Goal: Find contact information: Find contact information

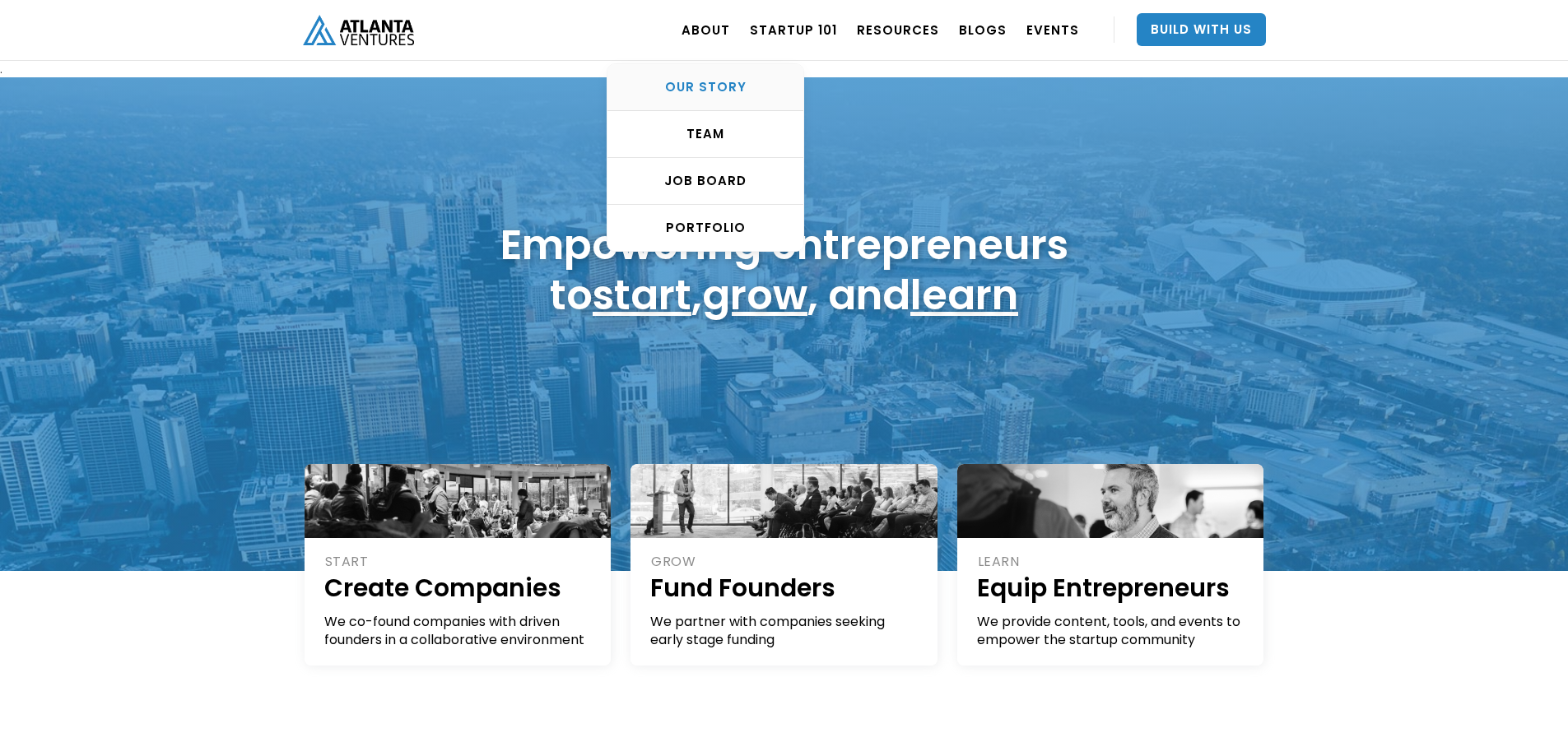
click at [725, 80] on div "OUR STORY" at bounding box center [706, 87] width 196 height 17
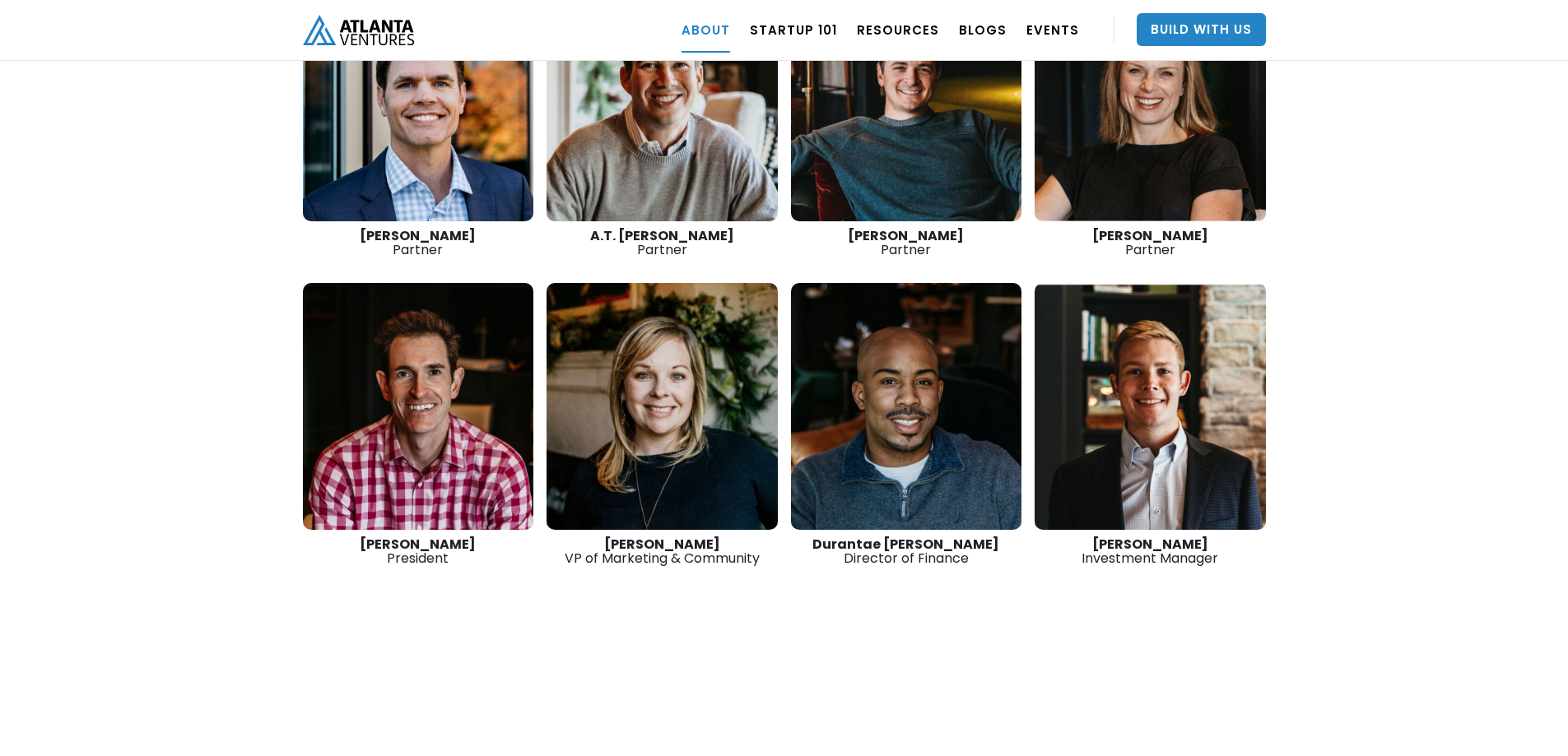
scroll to position [2140, 0]
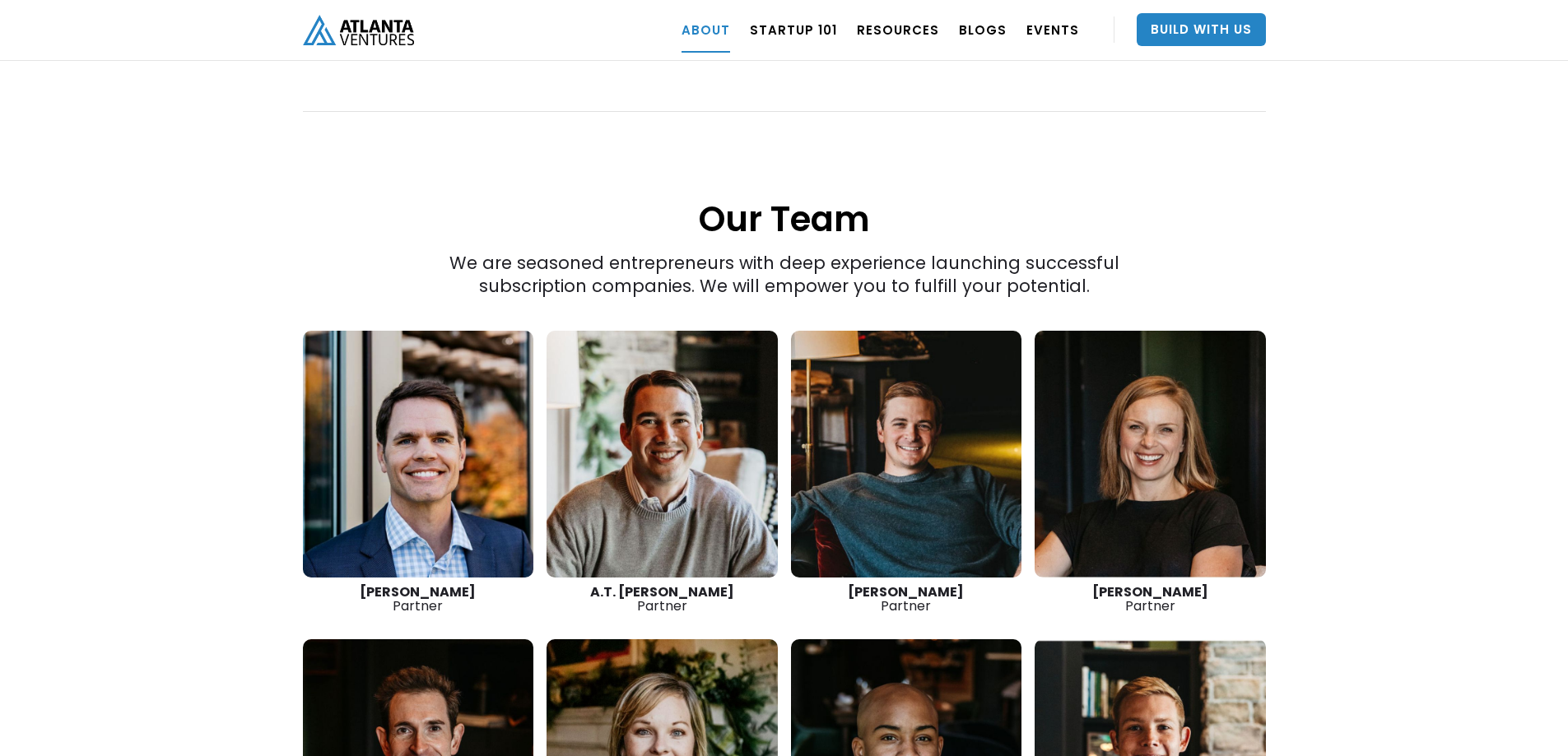
click at [641, 434] on link at bounding box center [662, 454] width 231 height 247
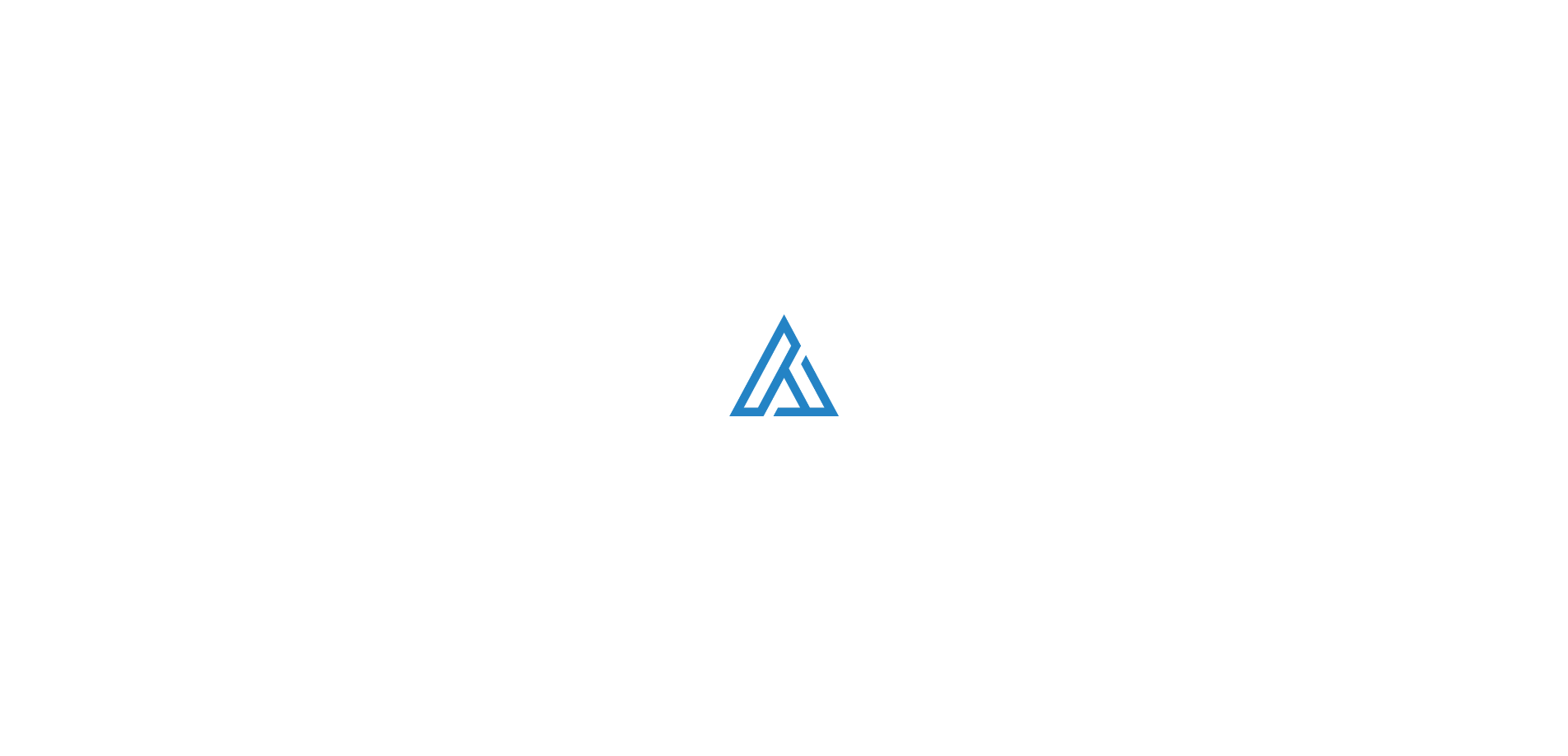
scroll to position [2140, 0]
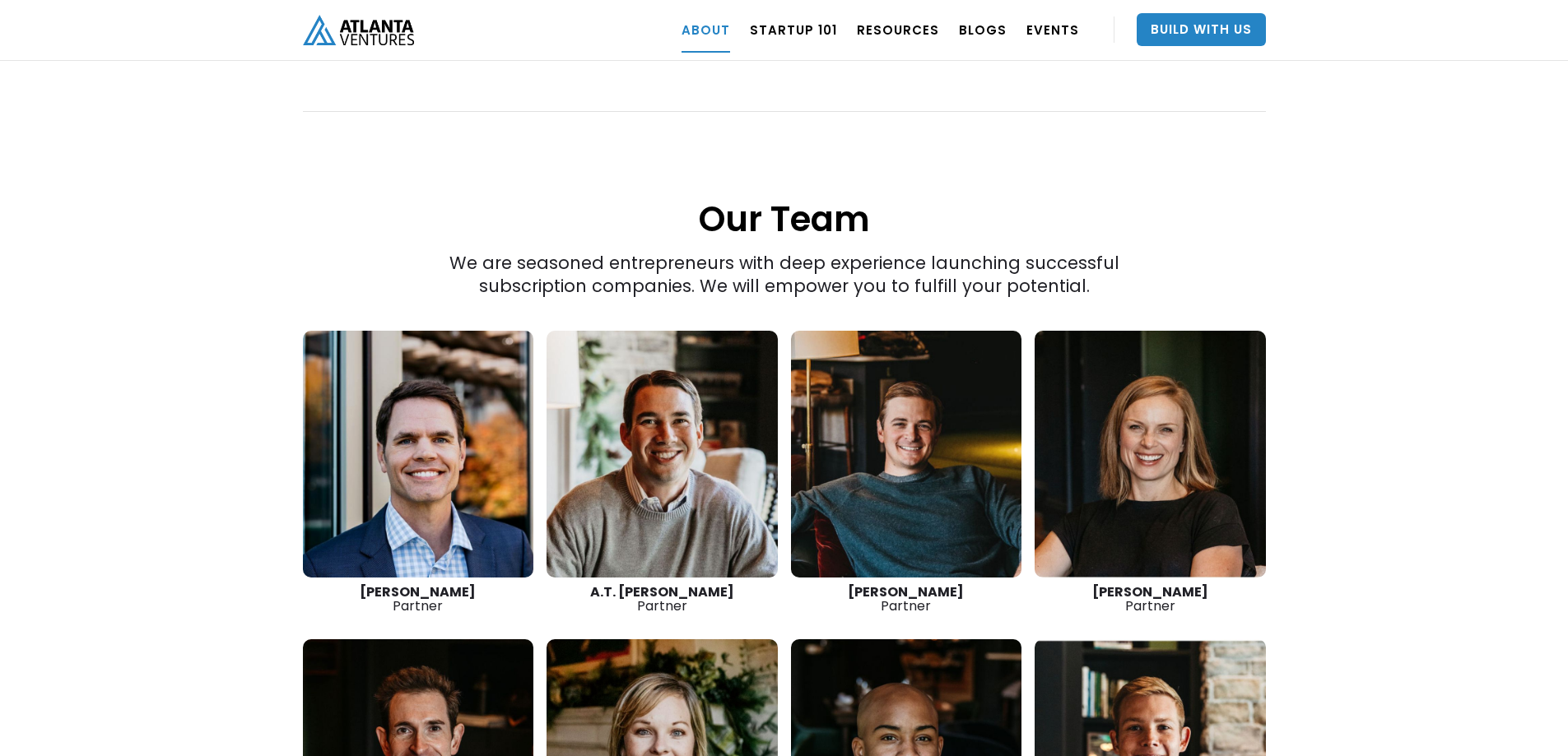
click at [894, 456] on link at bounding box center [906, 454] width 231 height 247
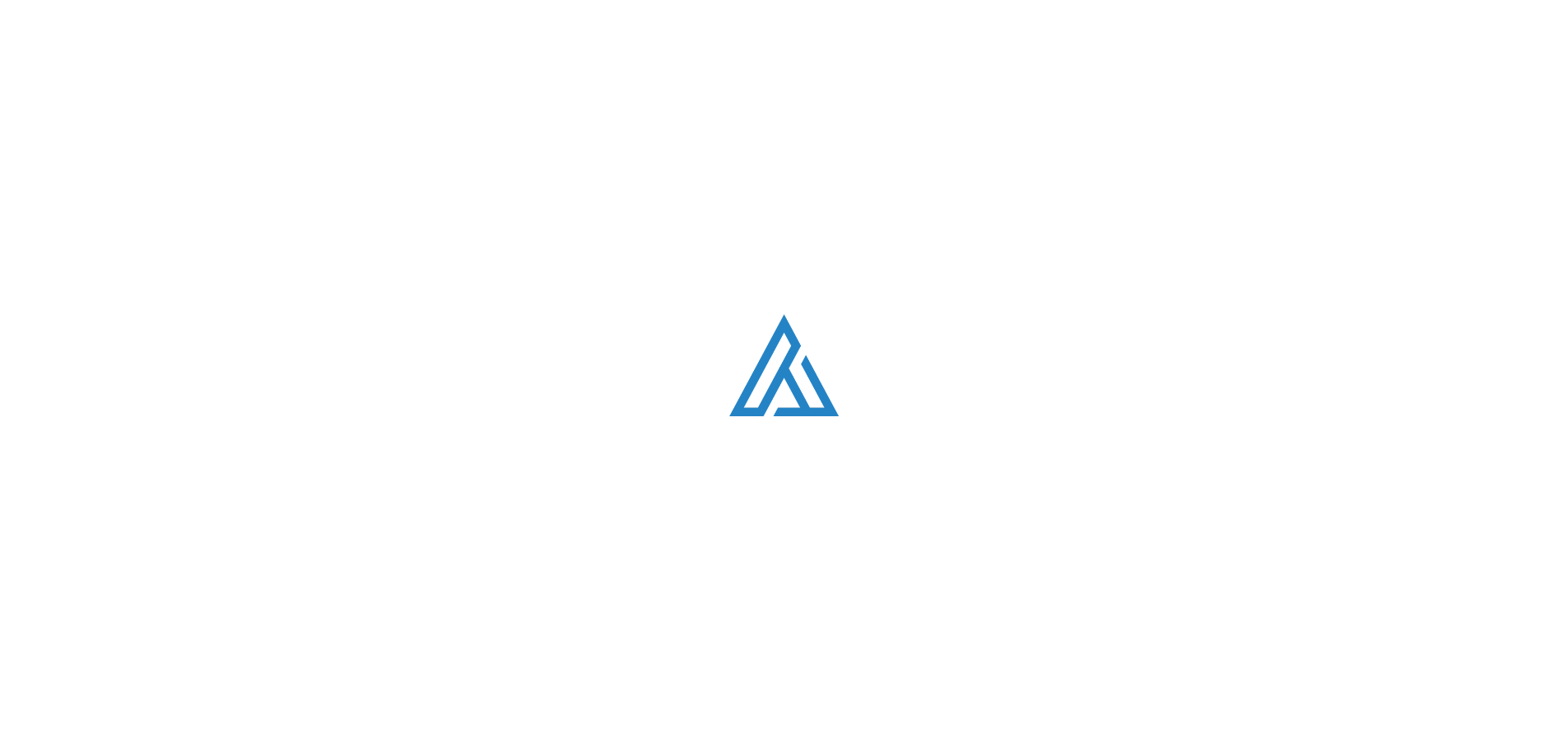
scroll to position [2140, 0]
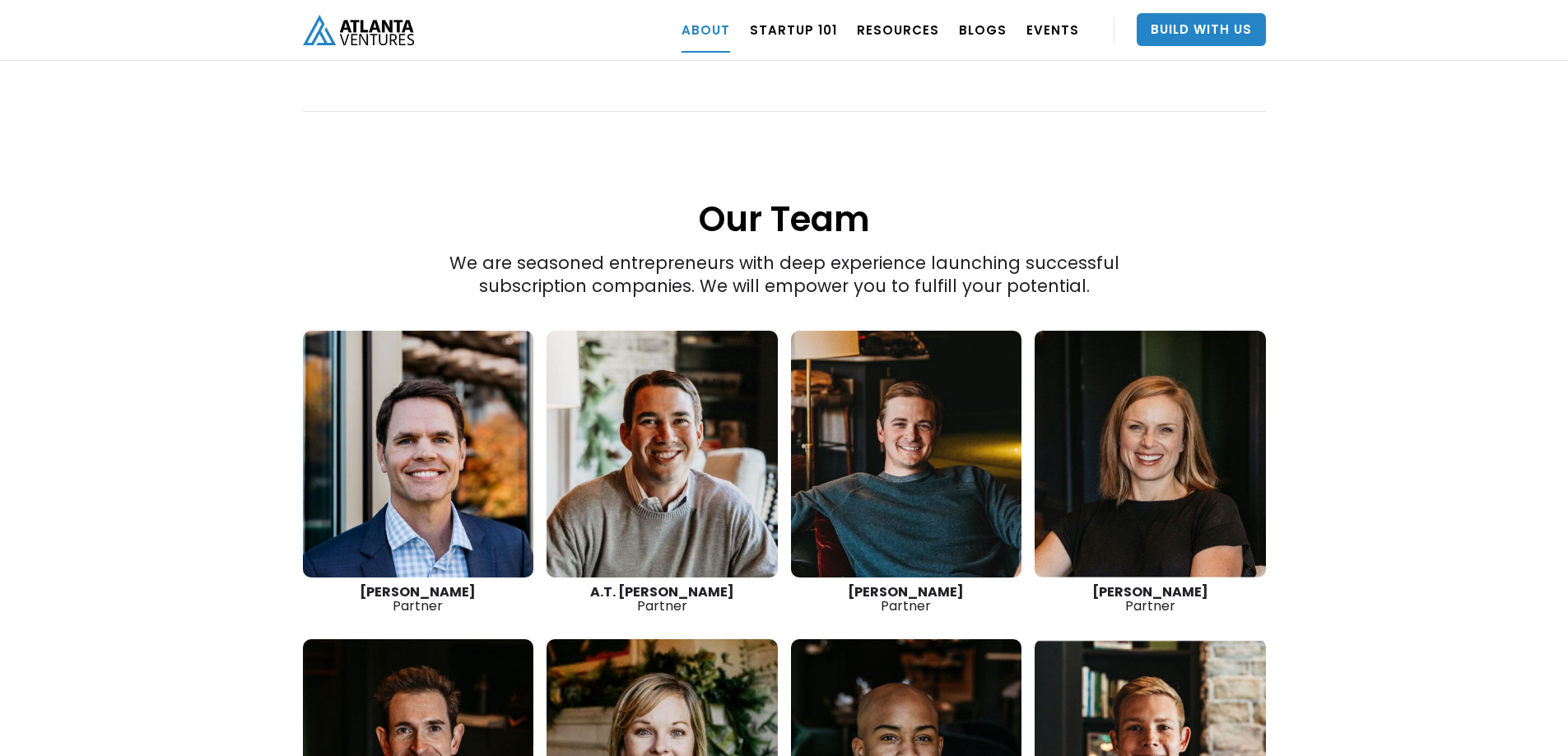
click at [1163, 449] on link at bounding box center [1150, 454] width 231 height 247
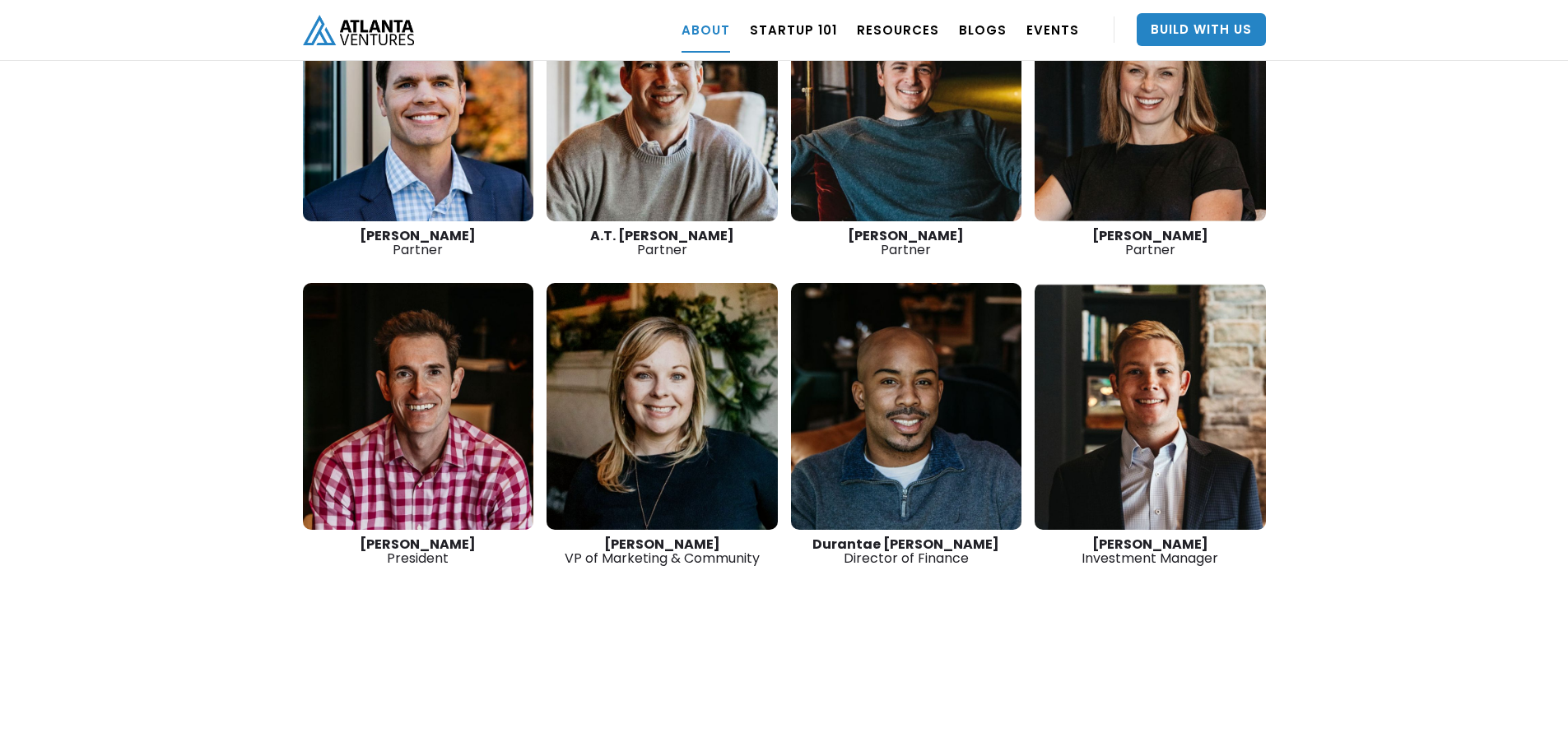
click at [1121, 369] on link at bounding box center [1150, 406] width 231 height 247
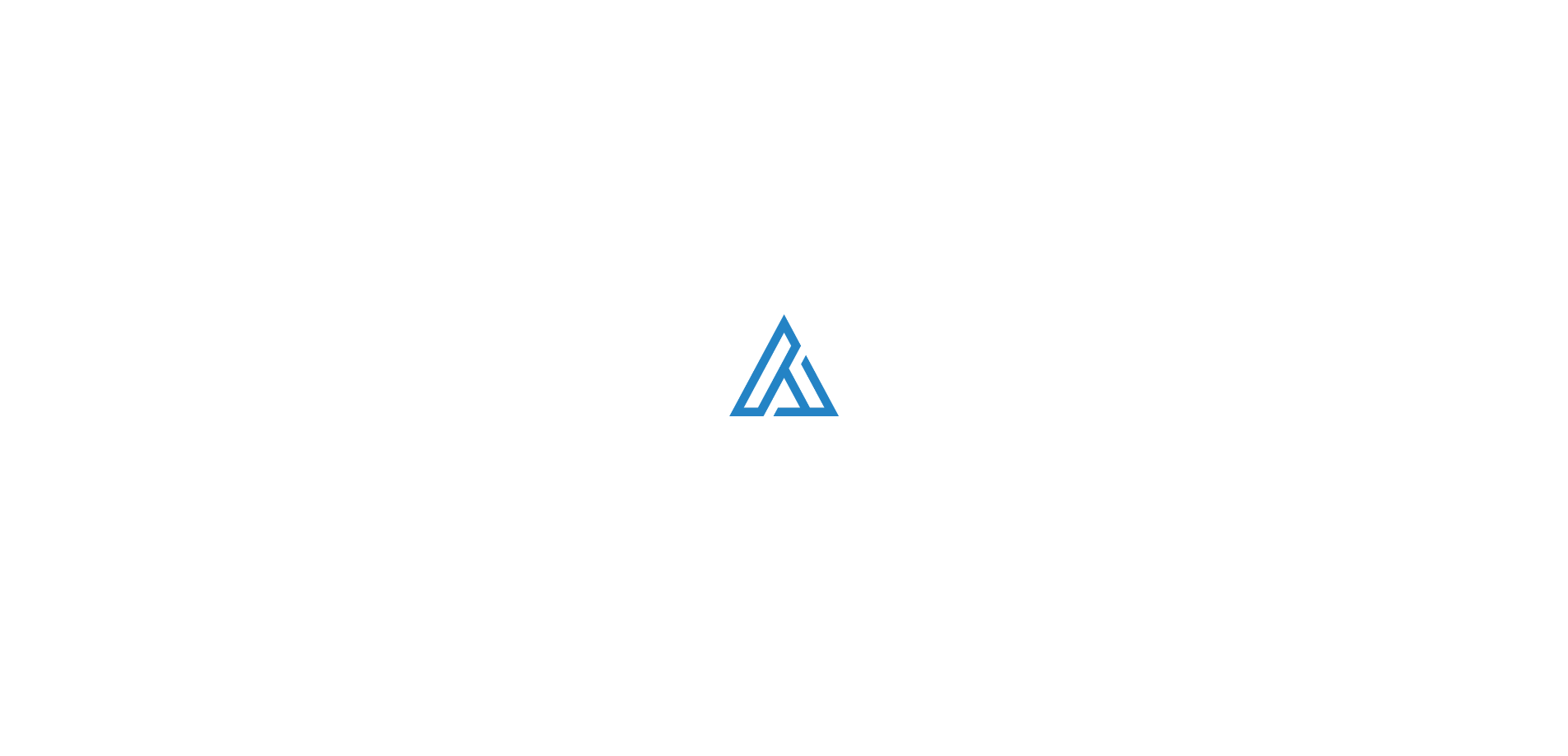
scroll to position [2496, 0]
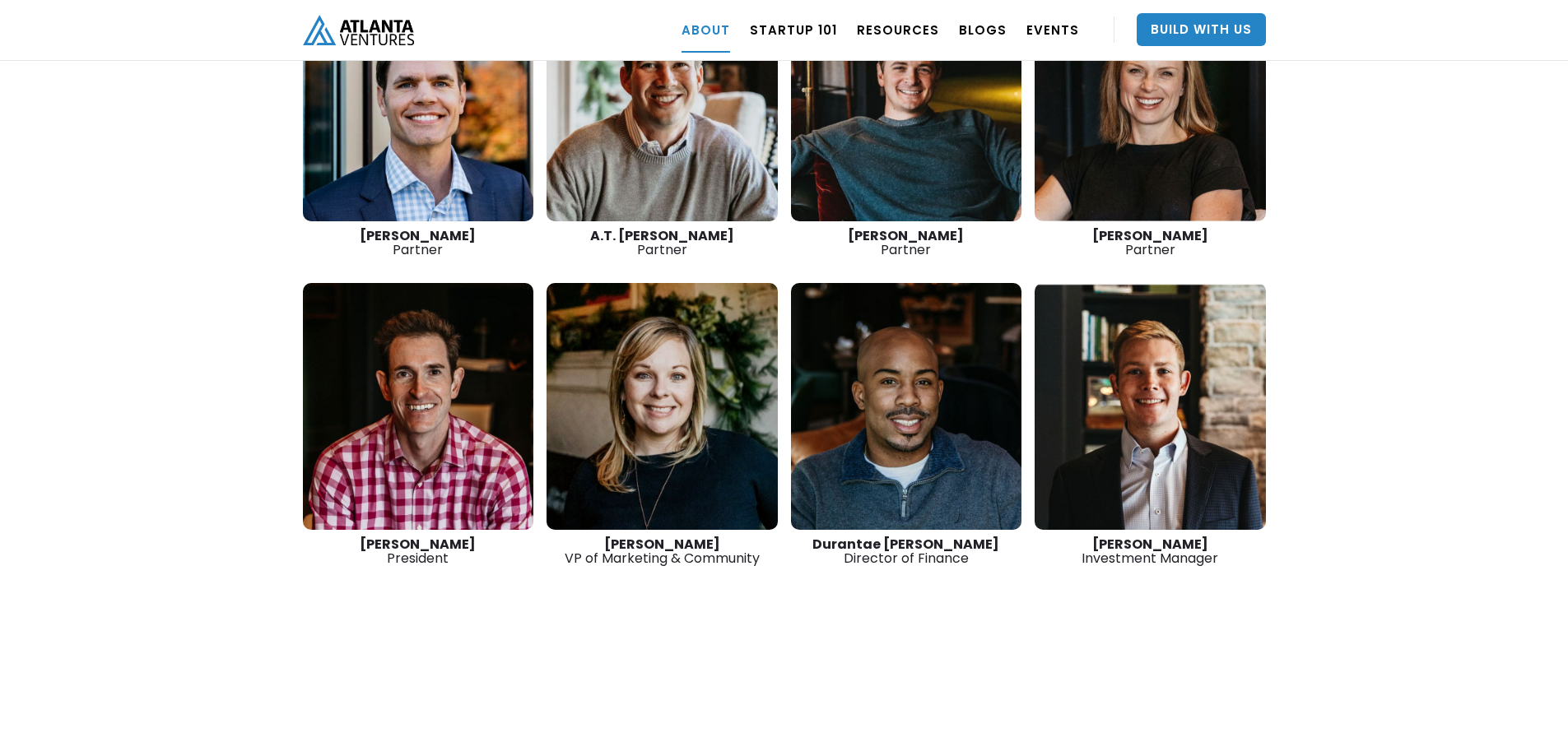
click at [637, 363] on link at bounding box center [662, 406] width 231 height 247
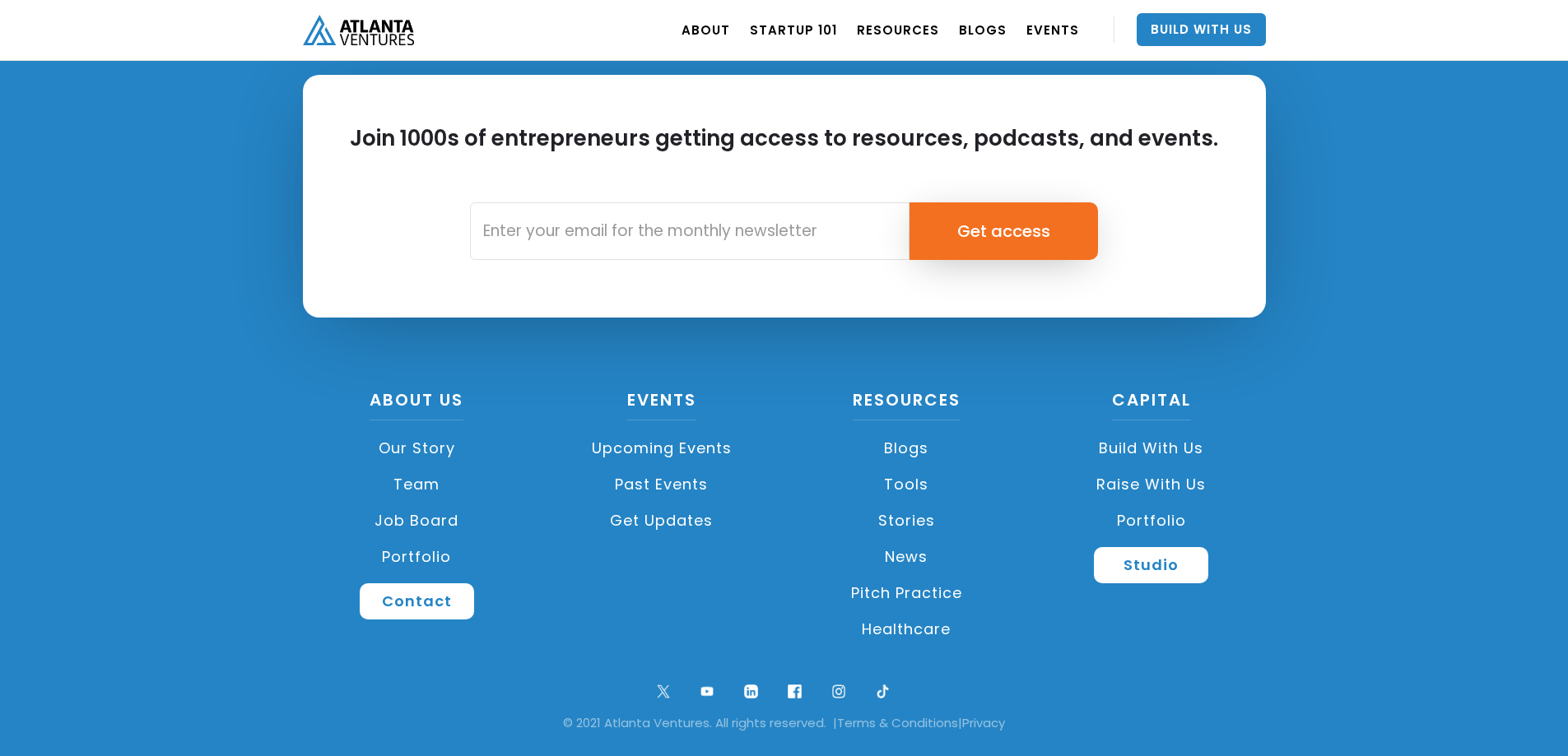
scroll to position [2789, 0]
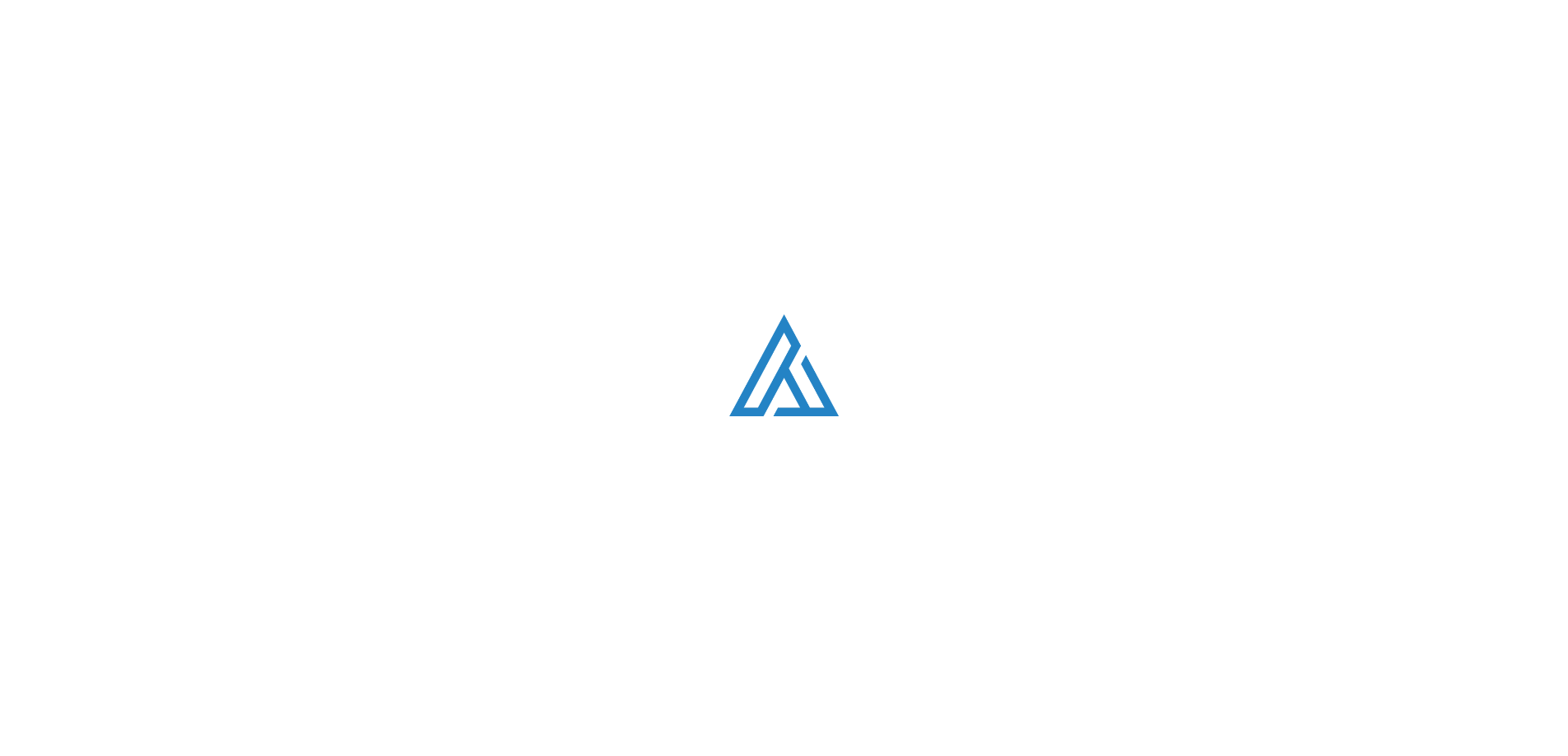
scroll to position [2496, 0]
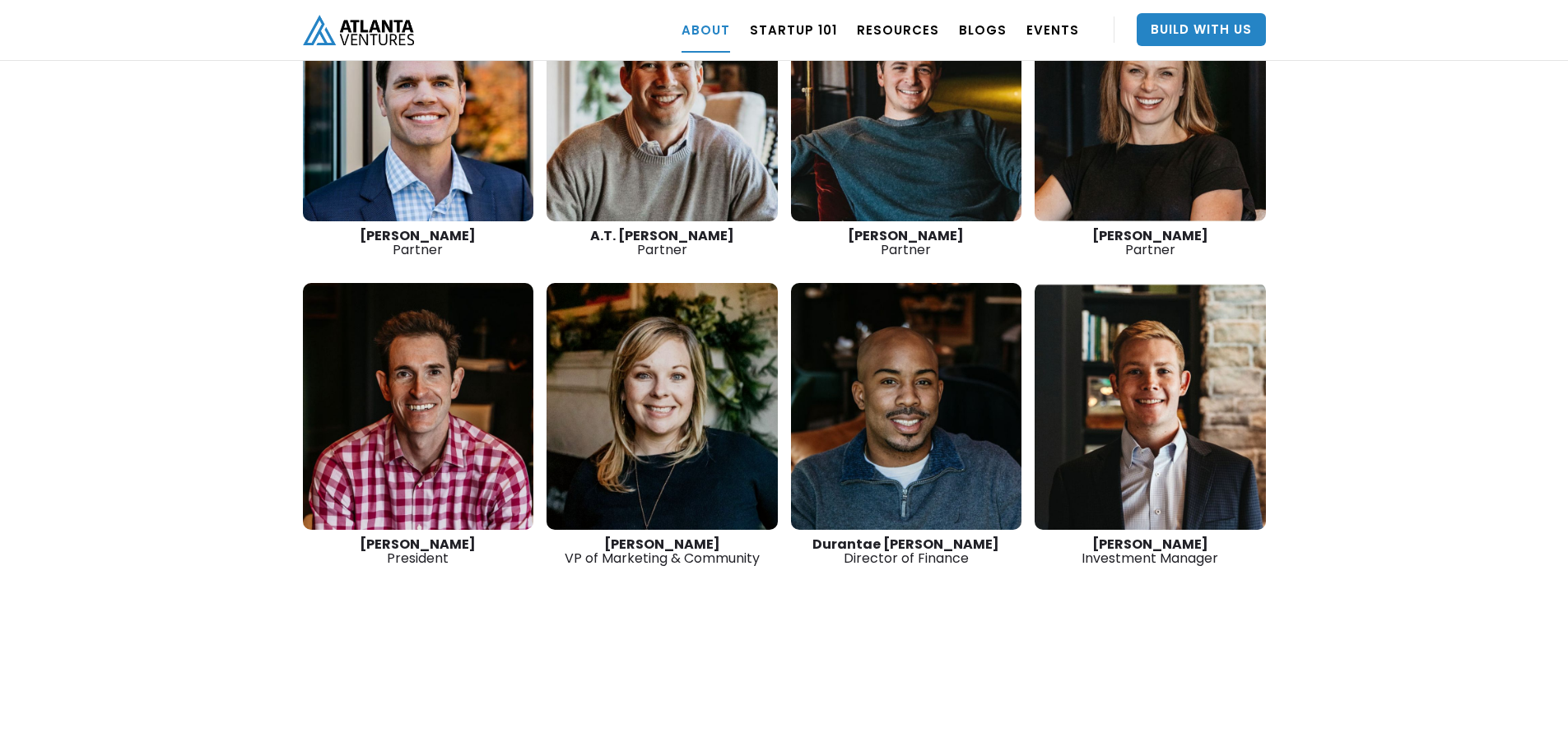
click at [459, 399] on link at bounding box center [418, 406] width 231 height 247
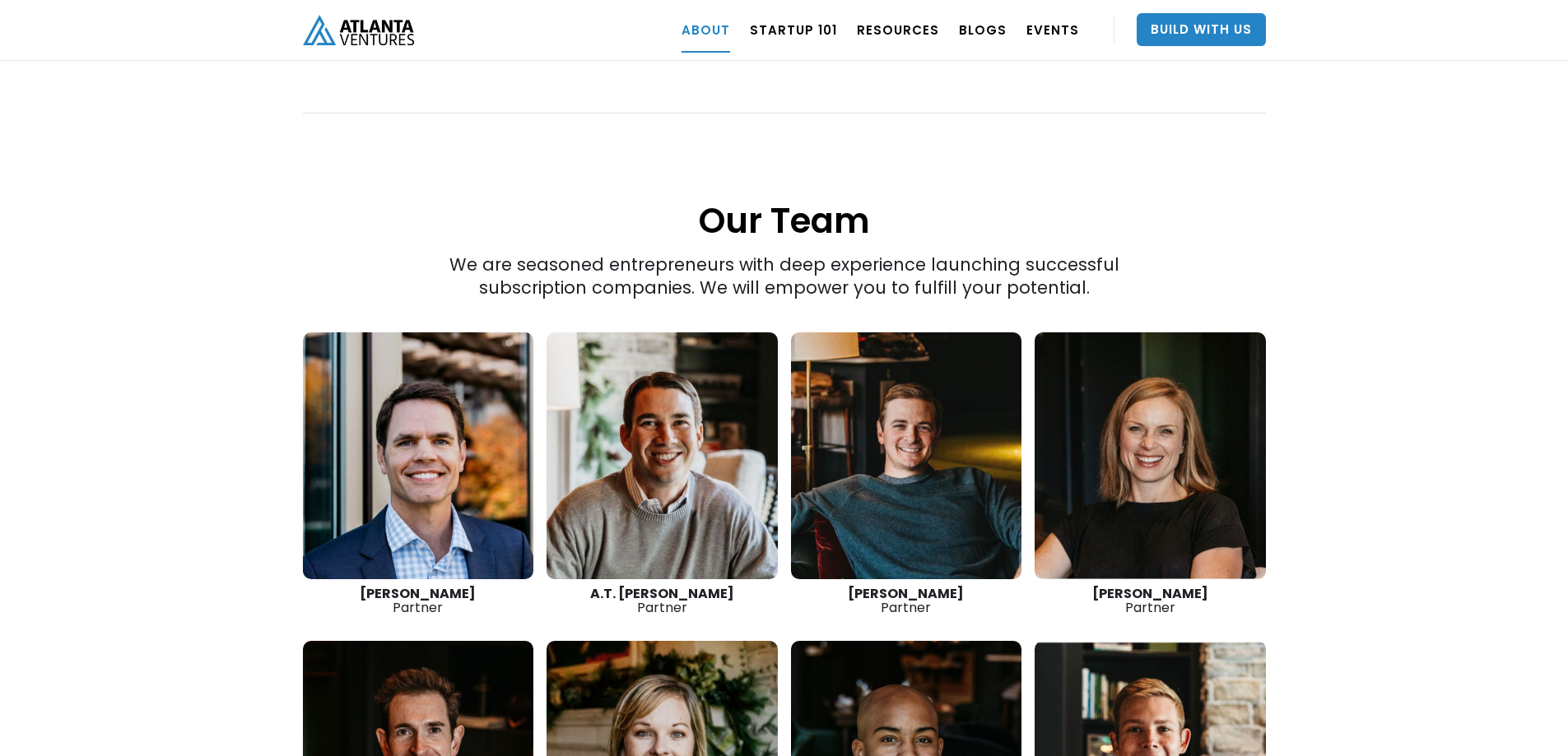
scroll to position [2140, 0]
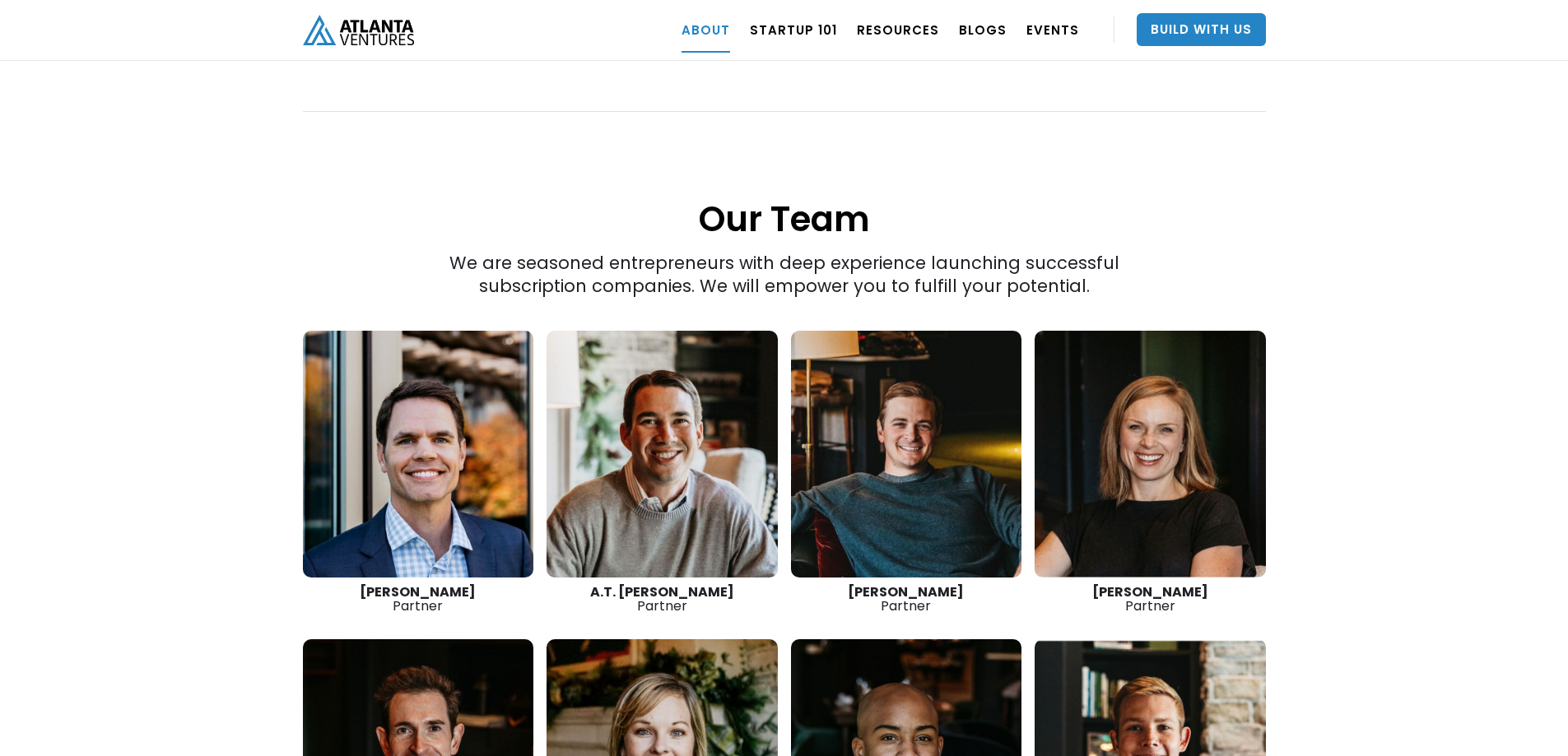
click at [376, 424] on link at bounding box center [418, 454] width 231 height 247
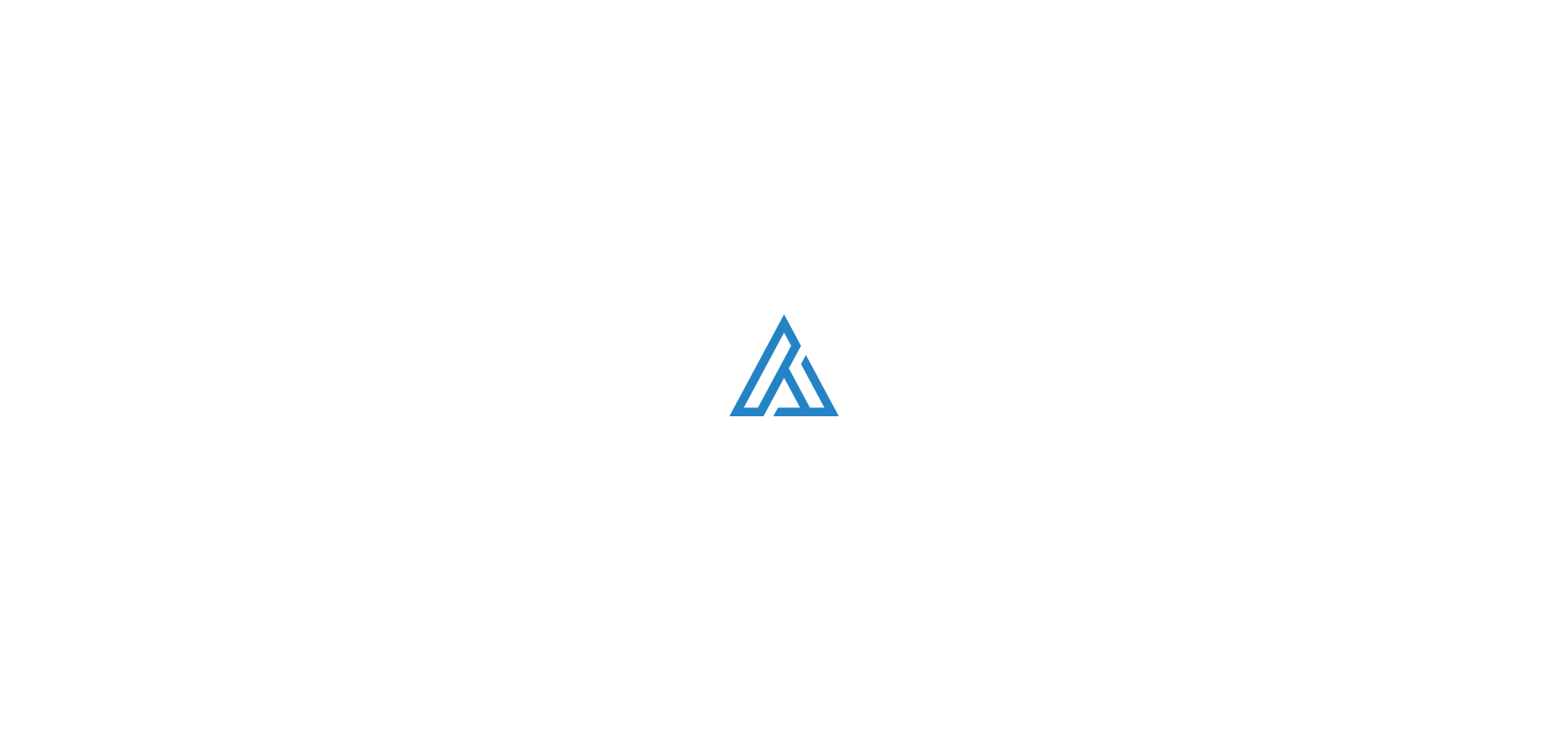
scroll to position [2140, 0]
